Goal: Information Seeking & Learning: Learn about a topic

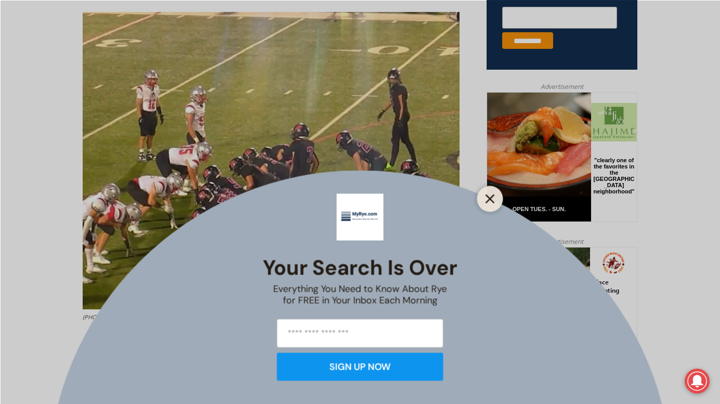
click at [493, 193] on button "Close" at bounding box center [490, 198] width 15 height 15
